Goal: Navigation & Orientation: Find specific page/section

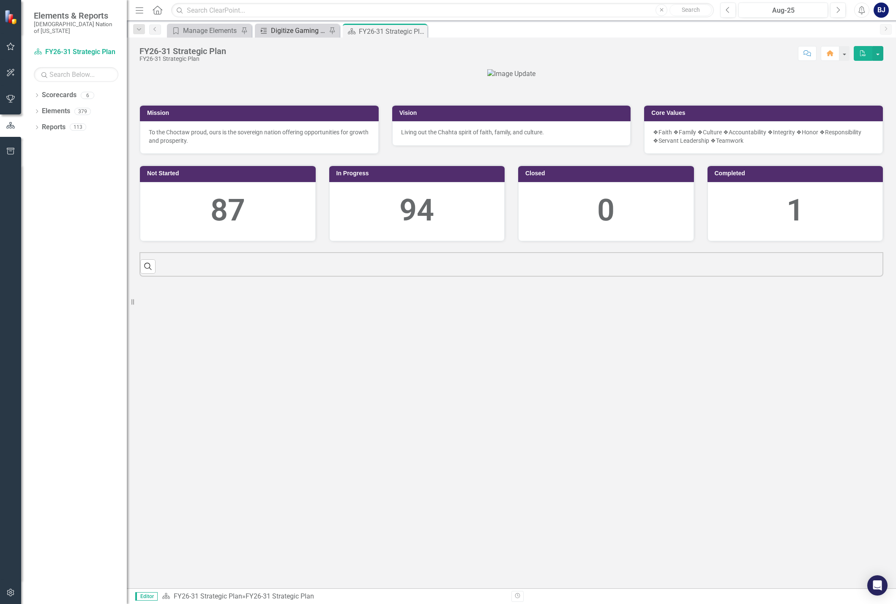
click at [294, 30] on div "Digitize Gaming Forms" at bounding box center [299, 30] width 56 height 11
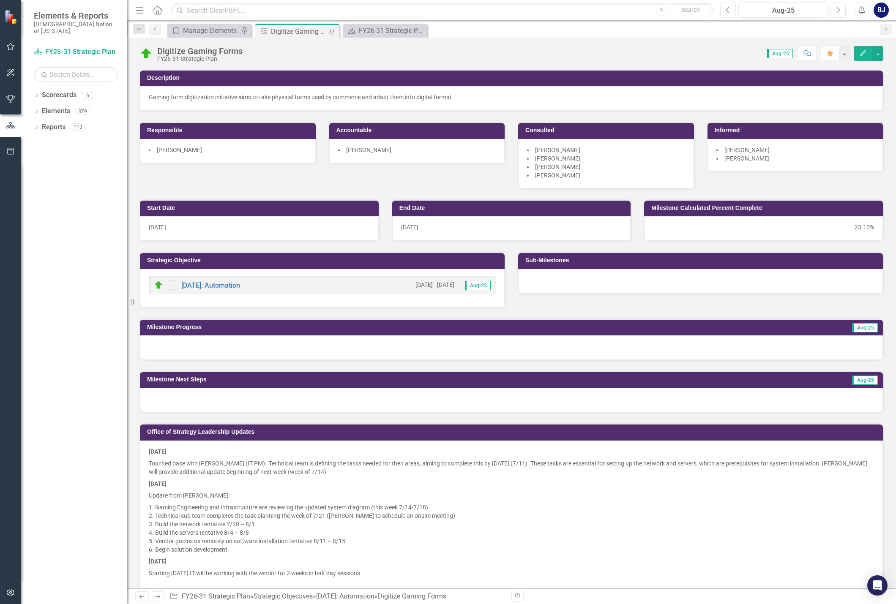
click at [727, 16] on button "Previous" at bounding box center [728, 10] width 16 height 15
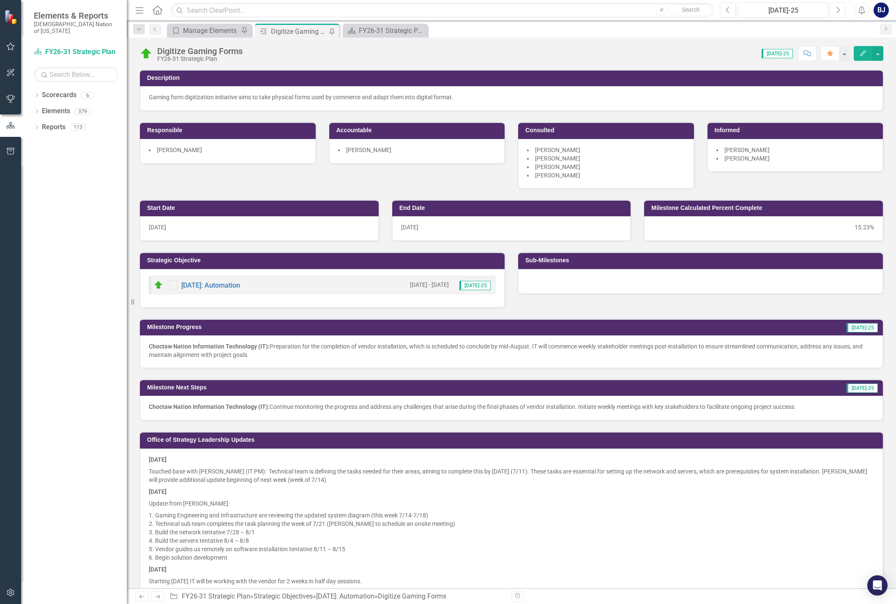
drag, startPoint x: 840, startPoint y: 5, endPoint x: 834, endPoint y: 6, distance: 5.6
click at [840, 6] on button "Next" at bounding box center [838, 10] width 16 height 15
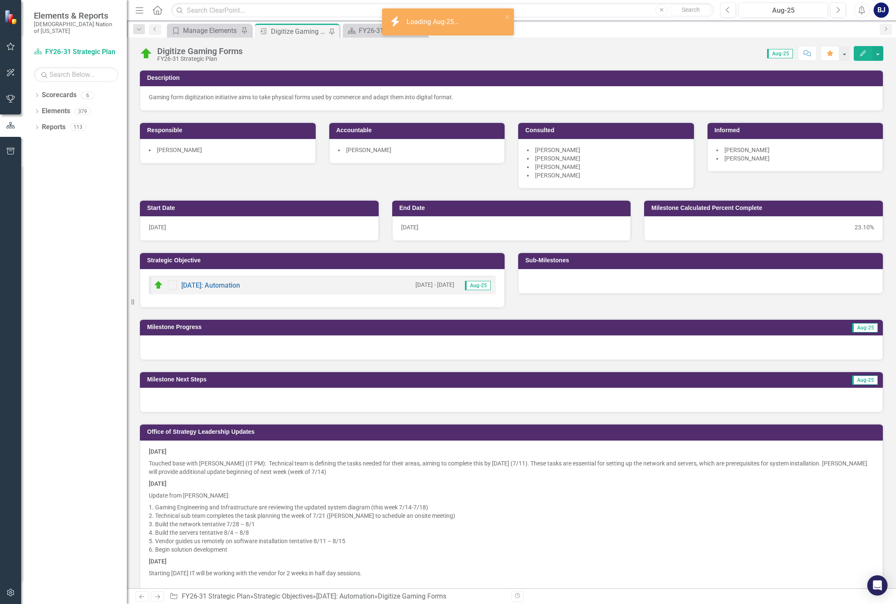
click at [15, 49] on icon "button" at bounding box center [10, 46] width 9 height 7
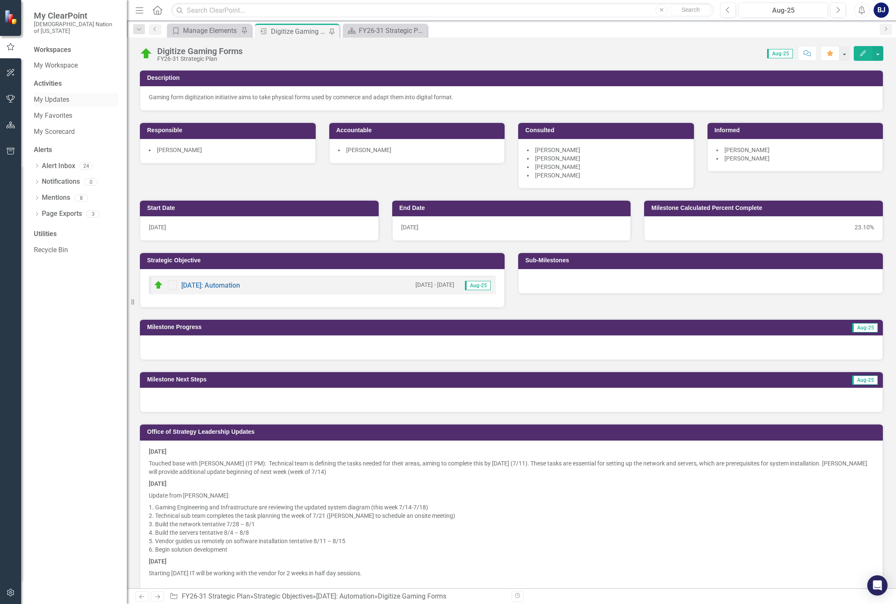
click at [60, 95] on link "My Updates" at bounding box center [76, 100] width 85 height 10
